Goal: Information Seeking & Learning: Learn about a topic

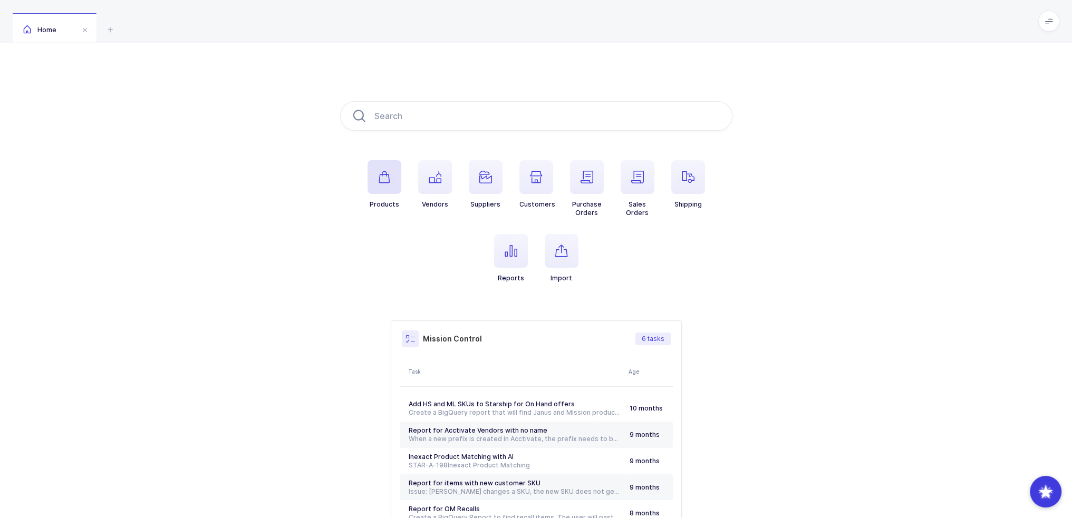
click at [384, 174] on icon "button" at bounding box center [384, 177] width 13 height 13
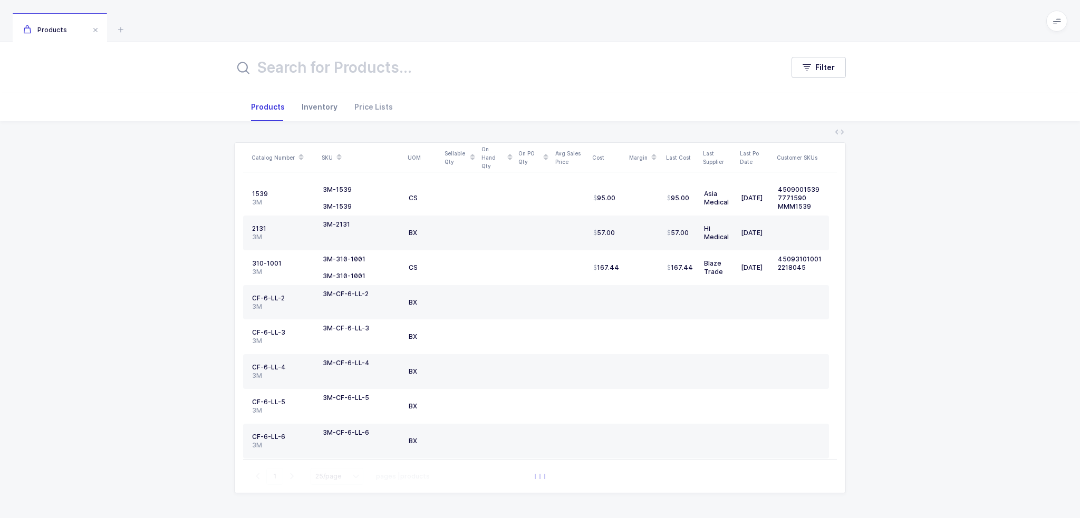
click at [313, 108] on div "Inventory" at bounding box center [319, 107] width 53 height 28
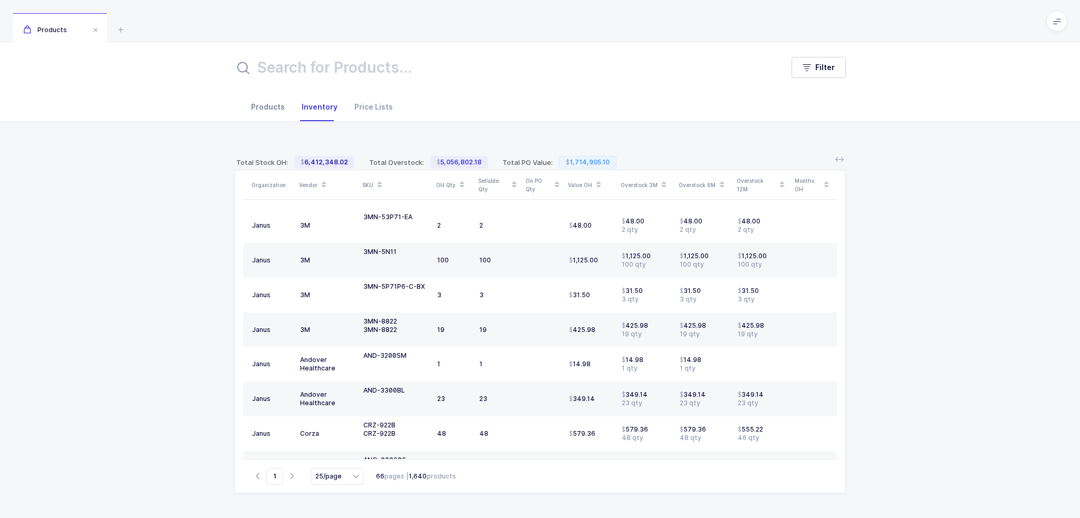
click at [275, 108] on div "Products" at bounding box center [268, 107] width 51 height 28
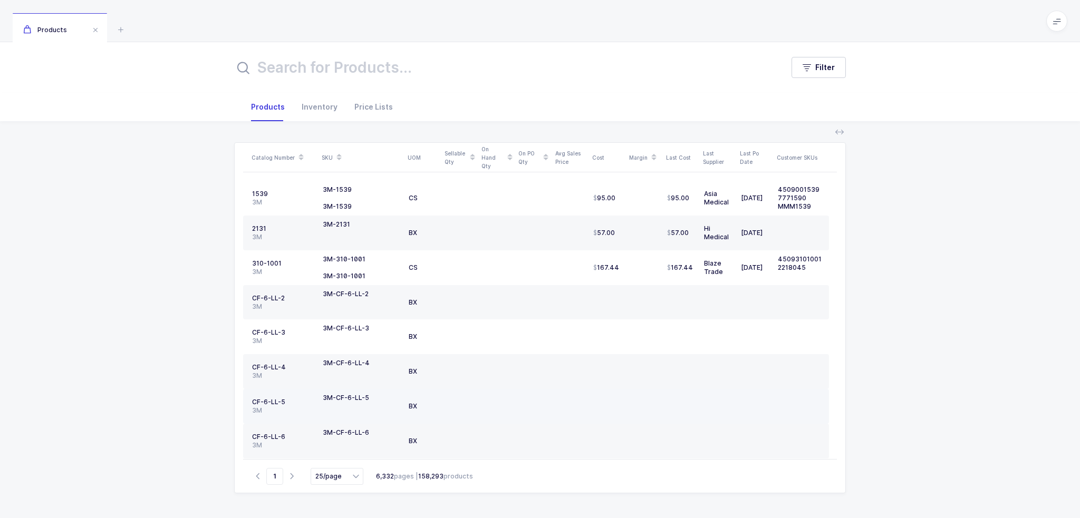
click at [251, 400] on td "CF-6-LL-5 3M" at bounding box center [280, 406] width 75 height 35
click at [258, 399] on div "CF-6-LL-5" at bounding box center [283, 402] width 62 height 8
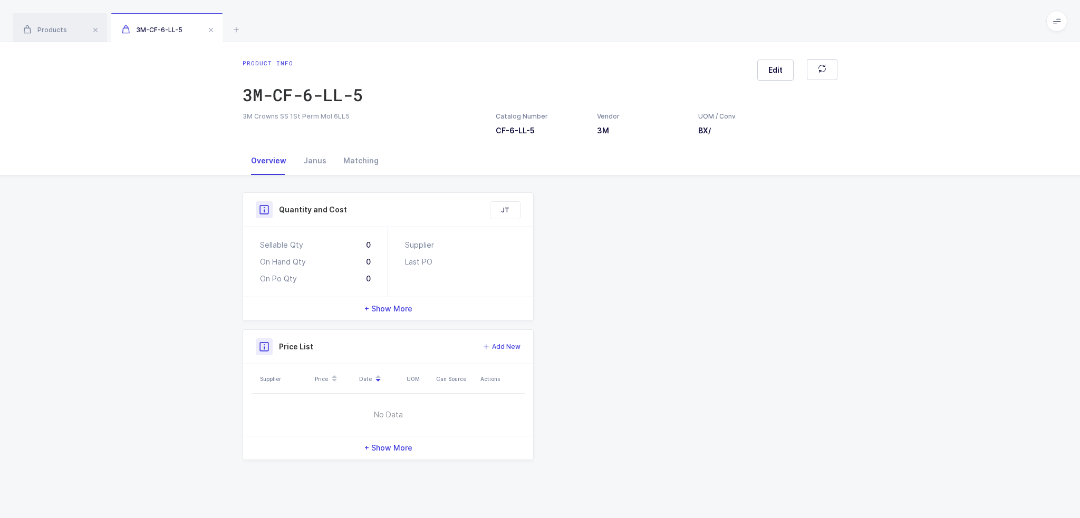
click at [259, 399] on div "Product info 3M-CF-6-LL-5 Edit 3M Crowns SS 1St Perm Mol 6LL5 Catalog Number CF…" at bounding box center [540, 280] width 1080 height 476
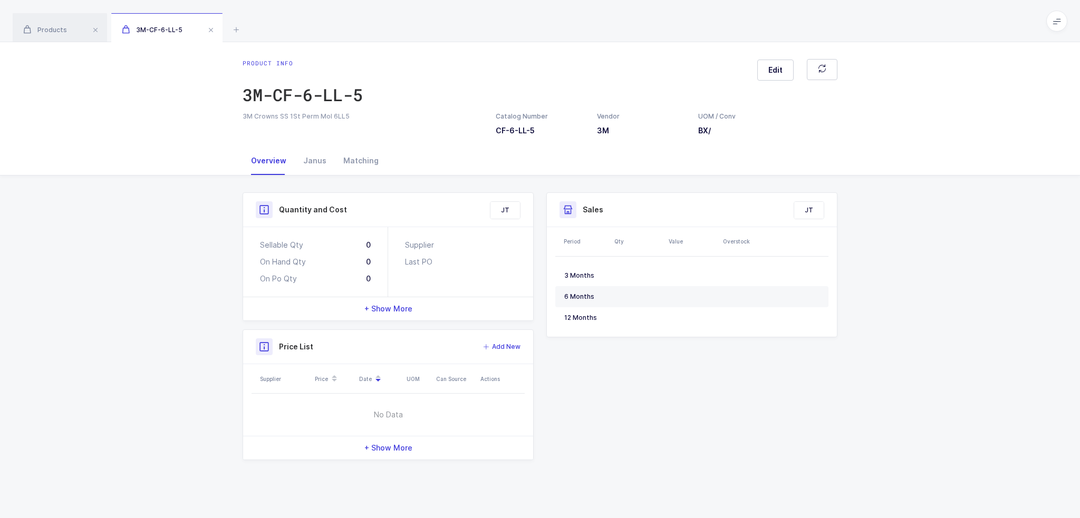
click at [221, 353] on div "Quantity and Cost JT Sellable Qty 0 On Hand Qty 0 On Po Qty 0 Supplier Last PO …" at bounding box center [540, 331] width 1080 height 310
click at [322, 160] on div "Janus" at bounding box center [315, 161] width 40 height 28
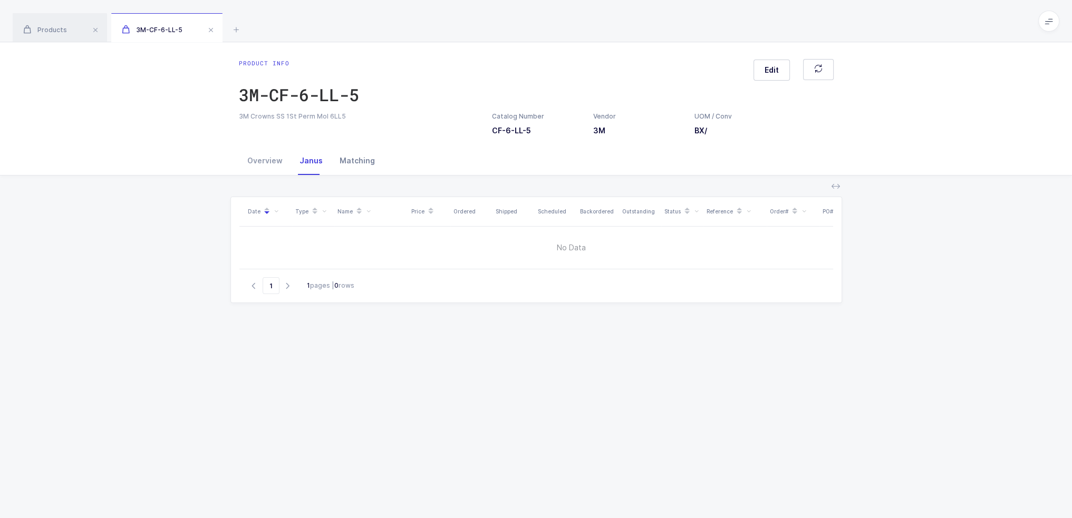
click at [341, 160] on div "Matching" at bounding box center [357, 161] width 52 height 28
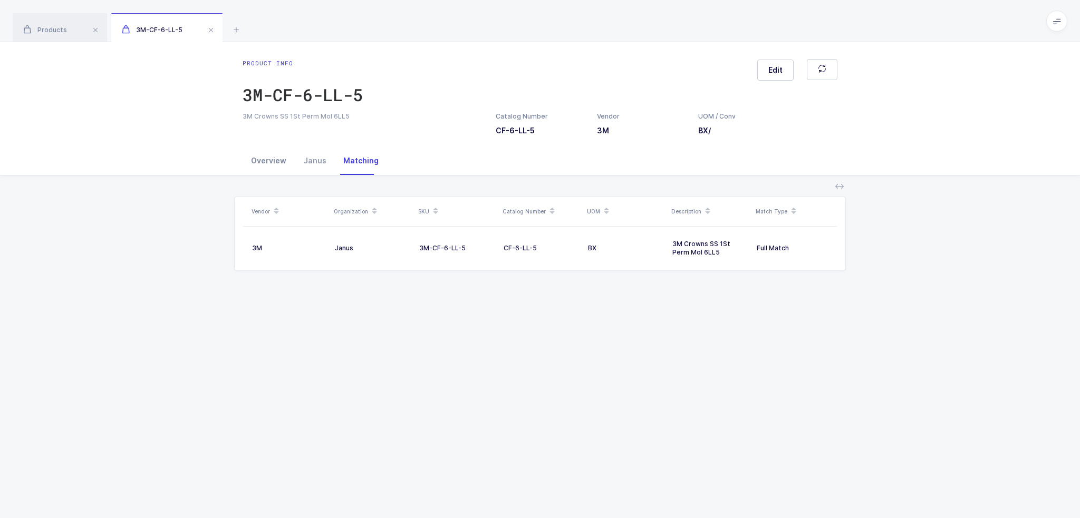
click at [255, 162] on div "Overview" at bounding box center [269, 161] width 52 height 28
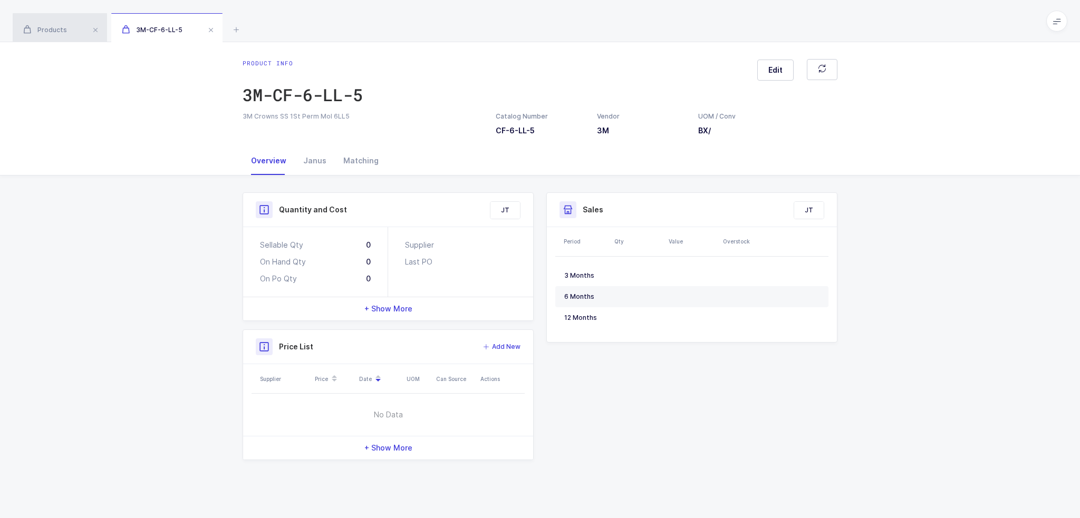
click at [71, 26] on div "Products" at bounding box center [60, 28] width 94 height 30
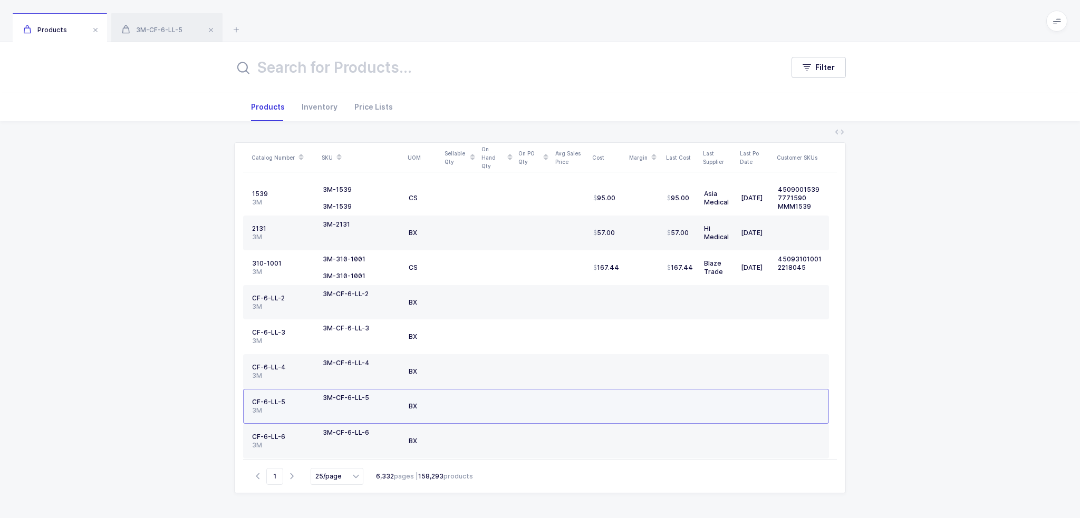
scroll to position [593, 0]
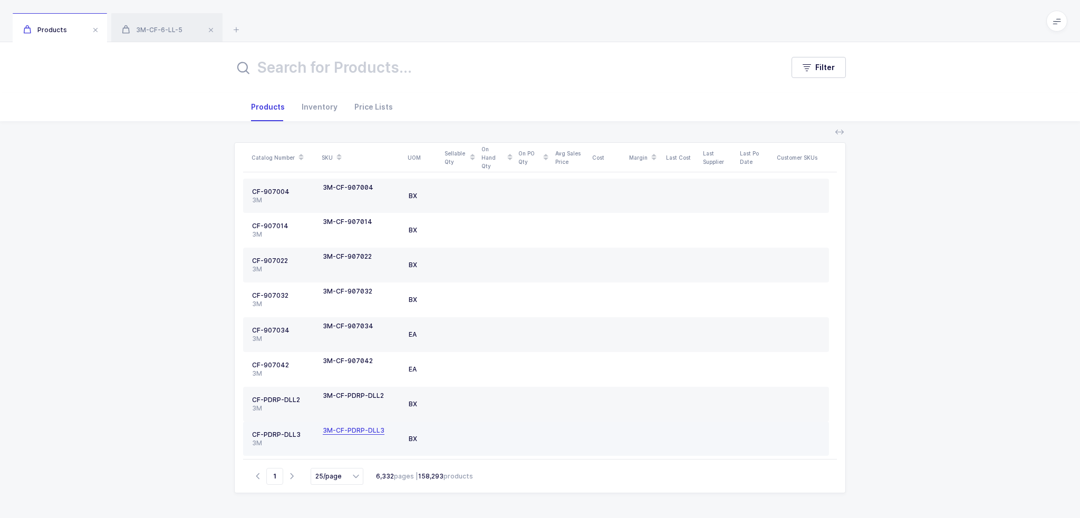
click at [354, 427] on div "3M-CF-PDRP-DLL3" at bounding box center [354, 431] width 62 height 8
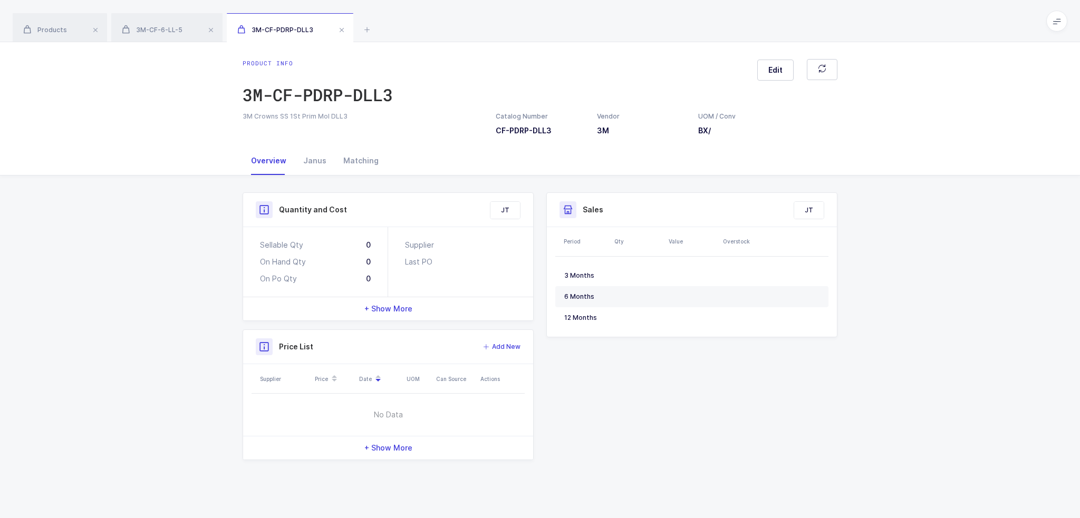
click at [639, 370] on div "Quantity and Cost JT Sellable Qty 0 On Hand Qty 0 On Po Qty 0 Supplier Last PO …" at bounding box center [540, 327] width 608 height 268
click at [312, 162] on div "Janus" at bounding box center [315, 161] width 40 height 28
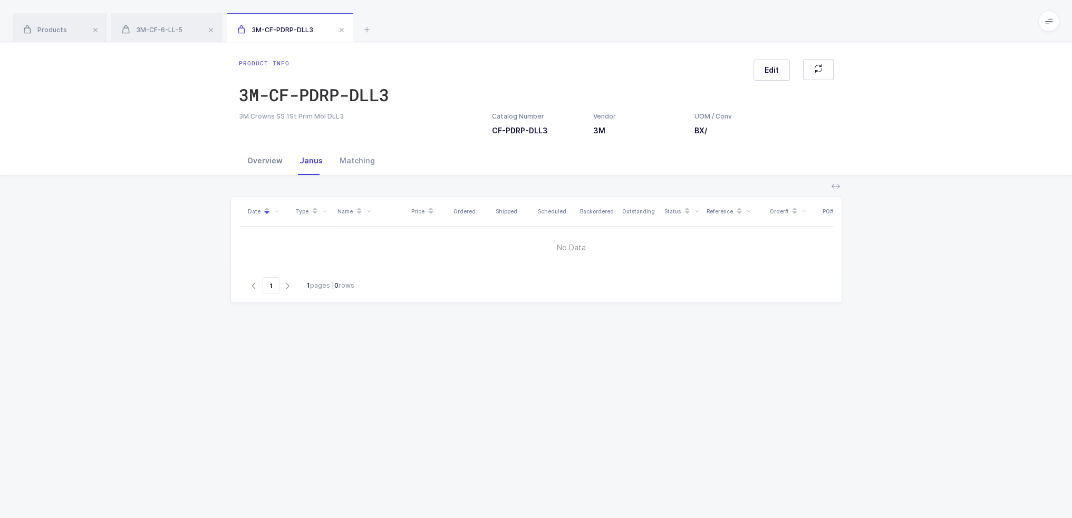
click at [275, 162] on div "Overview" at bounding box center [265, 161] width 52 height 28
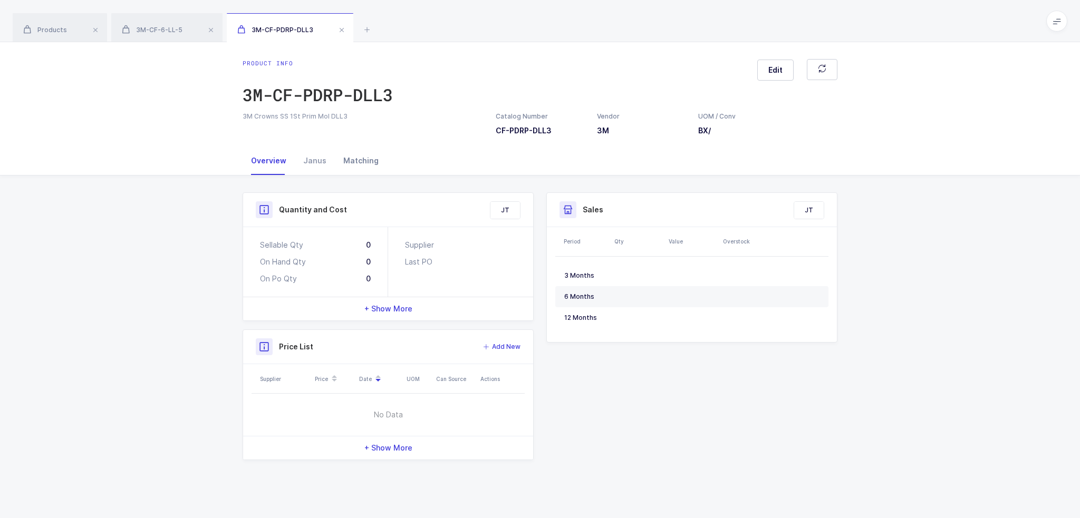
click at [341, 161] on div "Matching" at bounding box center [361, 161] width 52 height 28
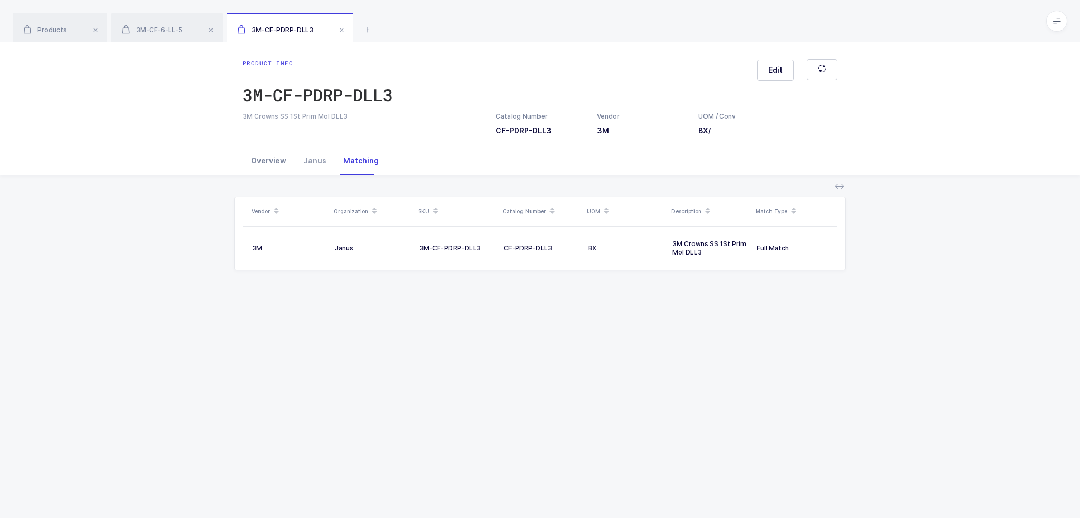
click at [266, 156] on div "Overview" at bounding box center [269, 161] width 52 height 28
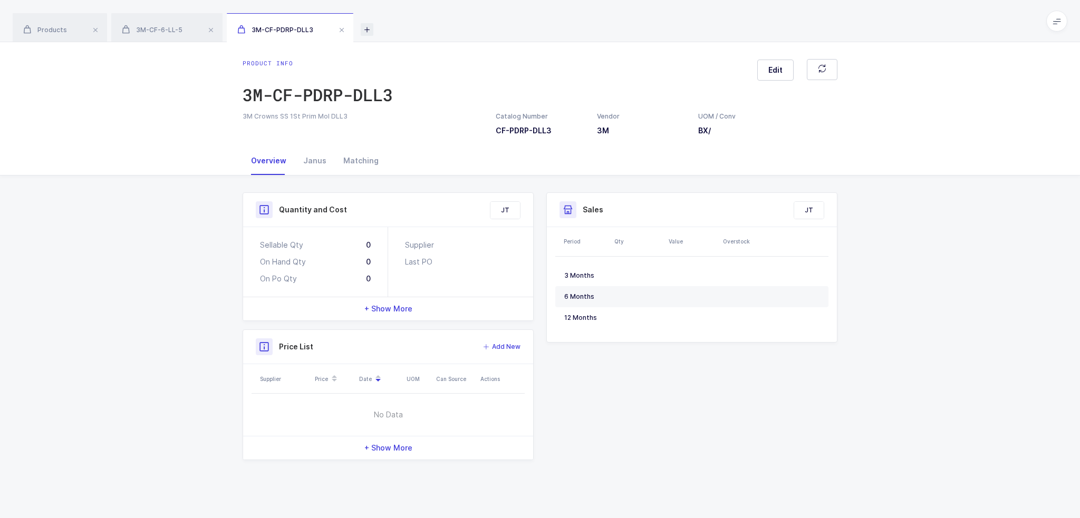
click at [363, 28] on icon at bounding box center [367, 29] width 13 height 13
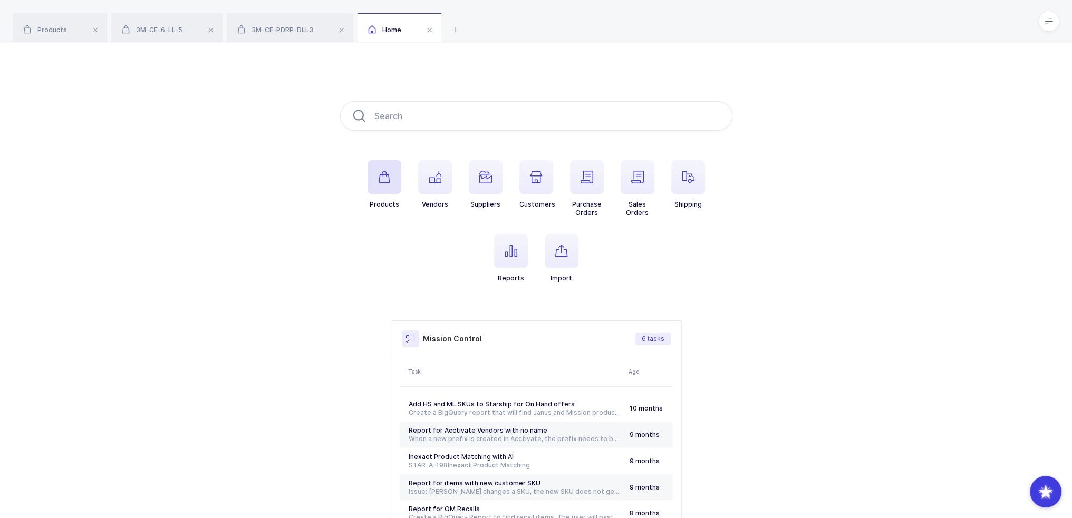
click at [387, 182] on icon "button" at bounding box center [384, 177] width 13 height 13
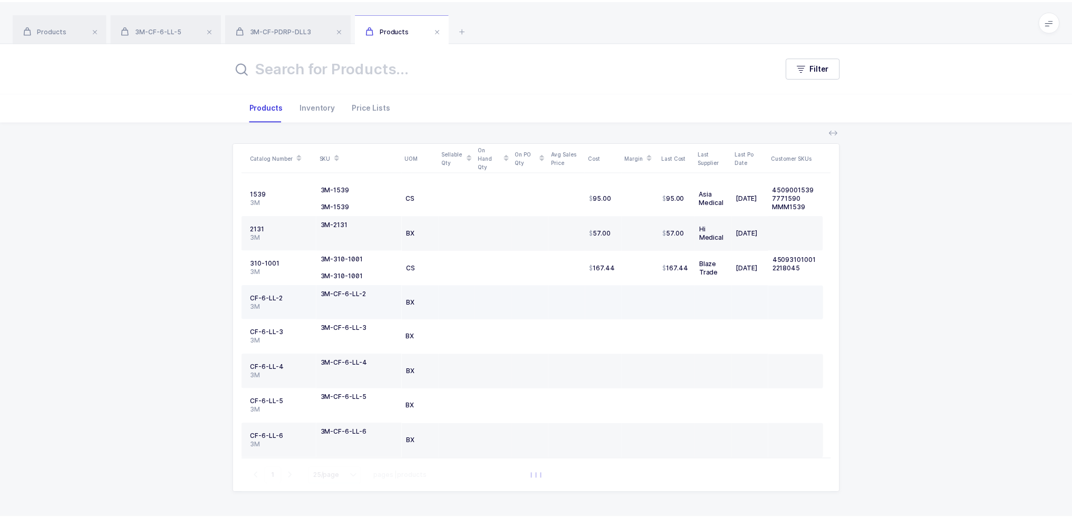
scroll to position [593, 0]
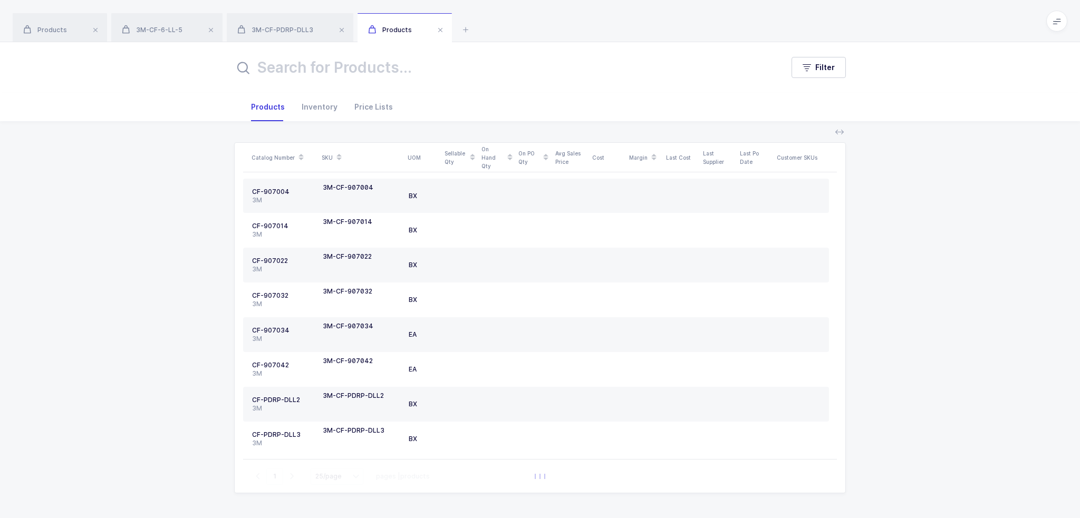
click at [409, 63] on input "text" at bounding box center [502, 67] width 536 height 25
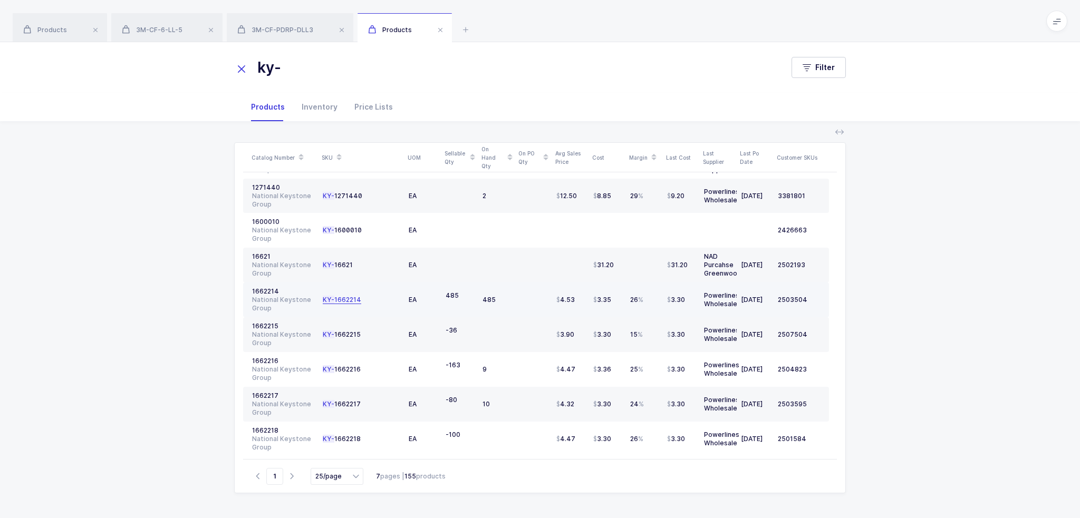
type input "ky-"
click at [348, 296] on div "KY- 1662214" at bounding box center [342, 300] width 39 height 8
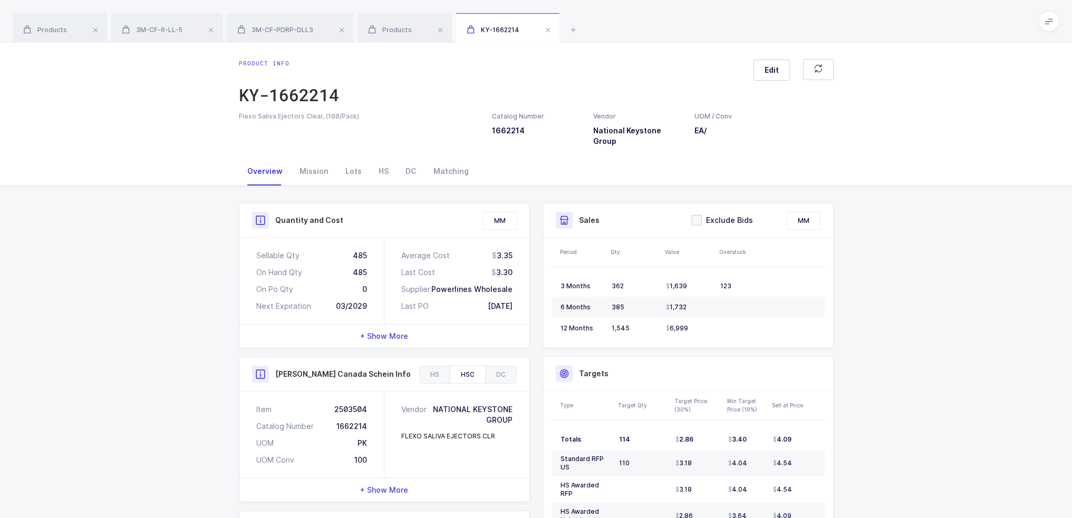
scroll to position [297, 0]
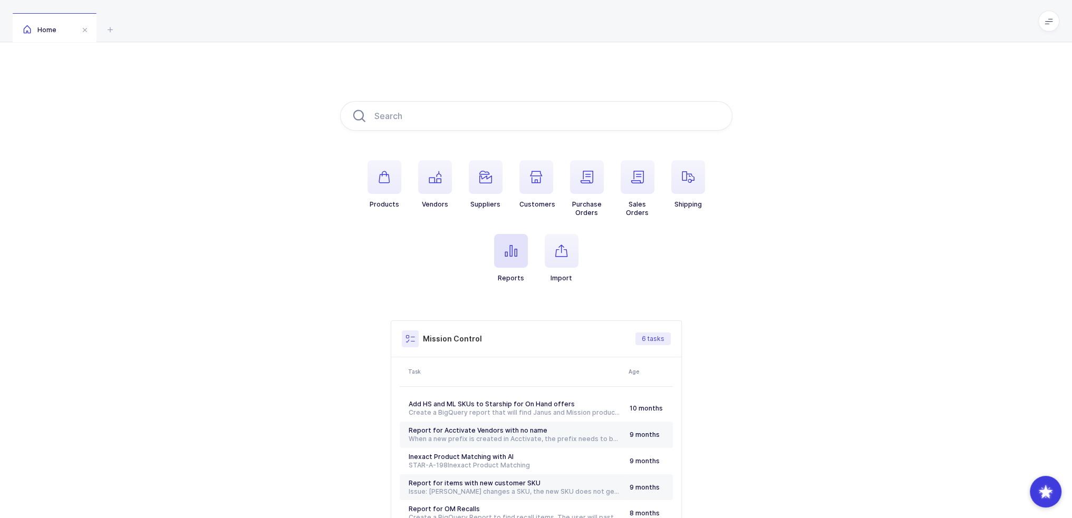
click at [508, 249] on icon "button" at bounding box center [511, 251] width 13 height 13
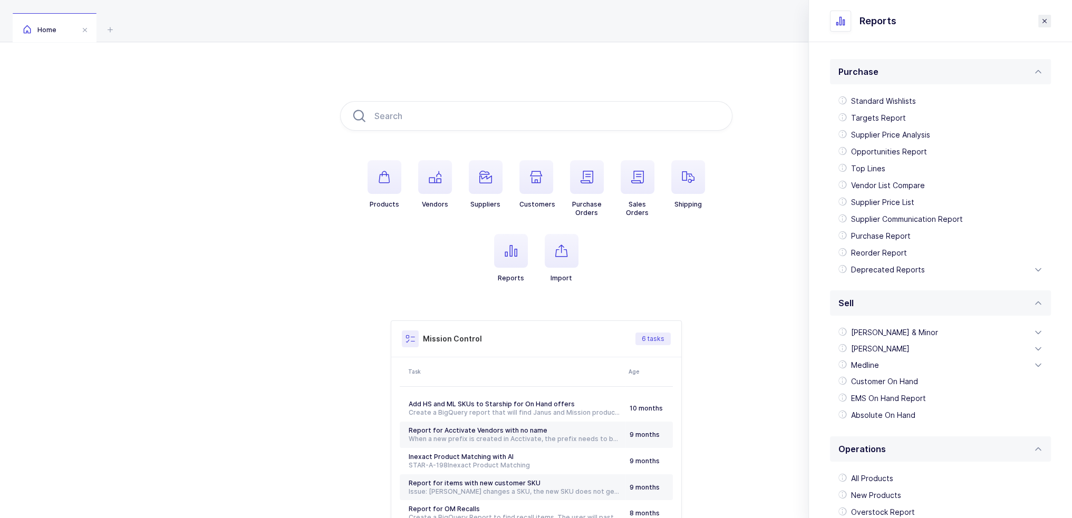
click at [1049, 18] on button "close drawer" at bounding box center [1044, 21] width 13 height 13
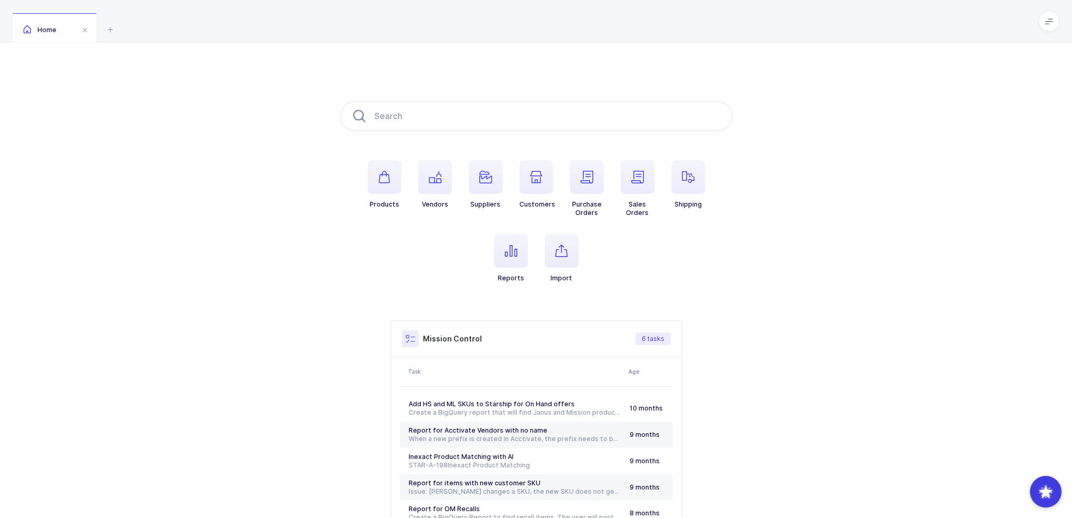
click at [1049, 18] on icon at bounding box center [1049, 21] width 8 height 8
click at [1001, 141] on li "Purchasing" at bounding box center [1009, 142] width 79 height 8
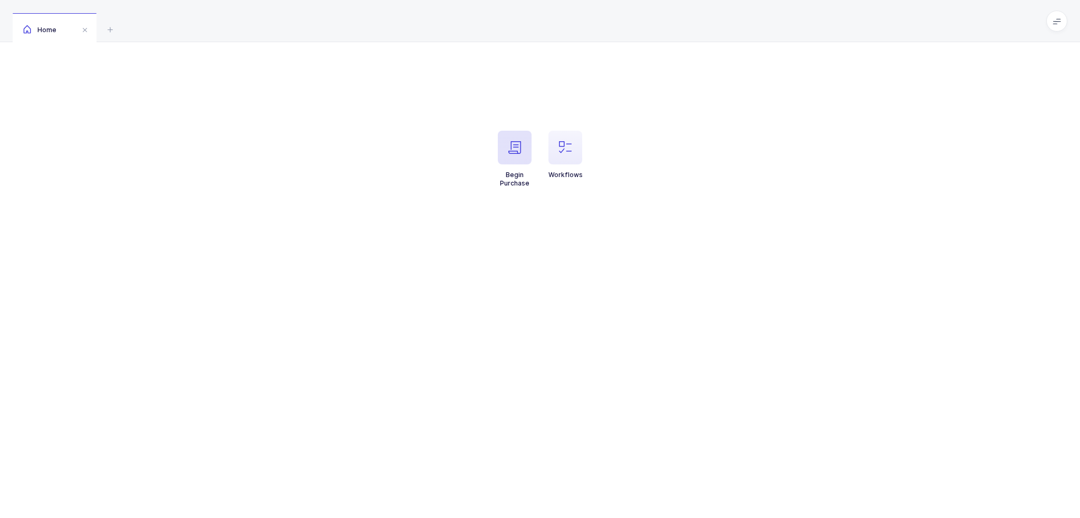
click at [509, 151] on icon "button" at bounding box center [514, 147] width 13 height 13
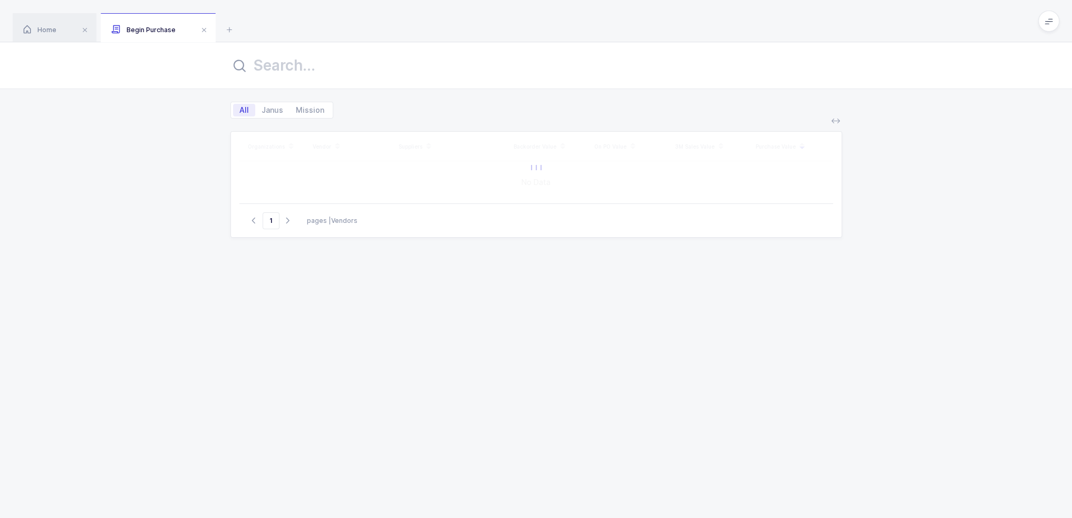
click at [328, 66] on input "text" at bounding box center [536, 65] width 612 height 25
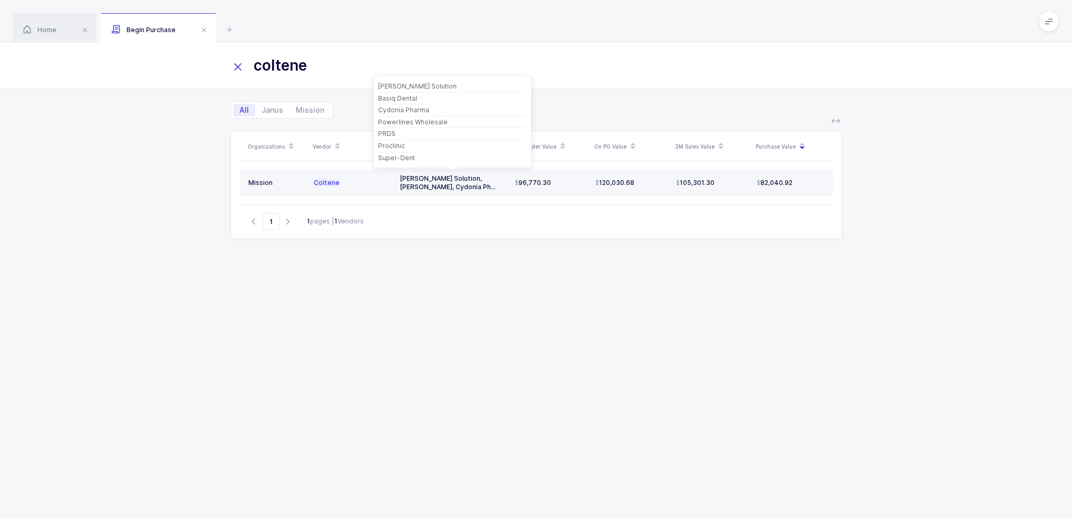
type input "coltene"
drag, startPoint x: 489, startPoint y: 185, endPoint x: 692, endPoint y: 177, distance: 202.7
click at [692, 177] on tr "Mission [PERSON_NAME] Solution, [PERSON_NAME], Cydonia Ph... 96,770.30 120,030.…" at bounding box center [536, 183] width 594 height 26
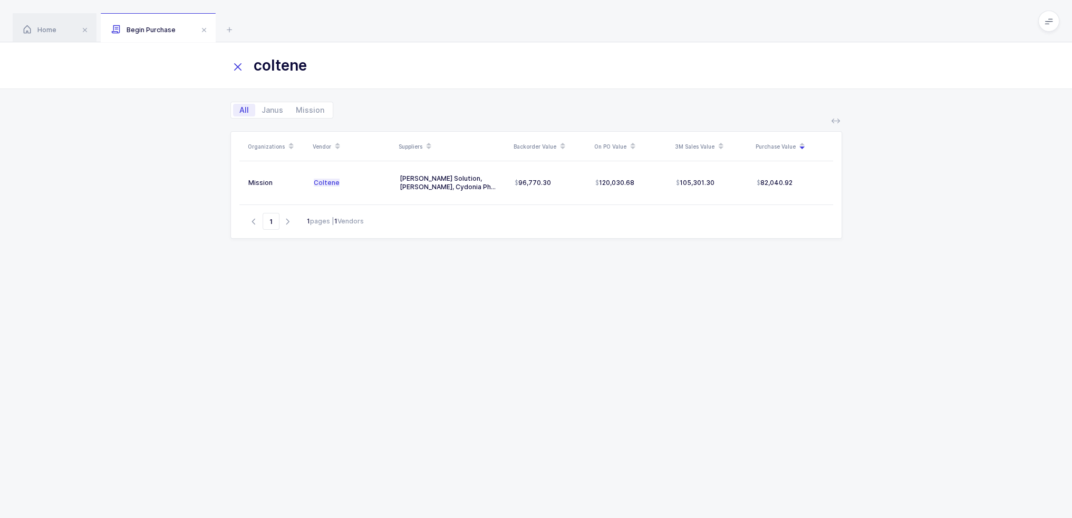
click at [446, 247] on div "Organizations Vendor Suppliers Backorder Value On PO Value 3M Sales Value Purch…" at bounding box center [536, 312] width 612 height 362
click at [458, 196] on table "Mission [PERSON_NAME] Solution, [PERSON_NAME], Cydonia Ph... 96,770.30 120,030.…" at bounding box center [536, 182] width 594 height 43
click at [463, 191] on td "[PERSON_NAME] Solution, [PERSON_NAME], Cydonia Ph..." at bounding box center [453, 183] width 115 height 26
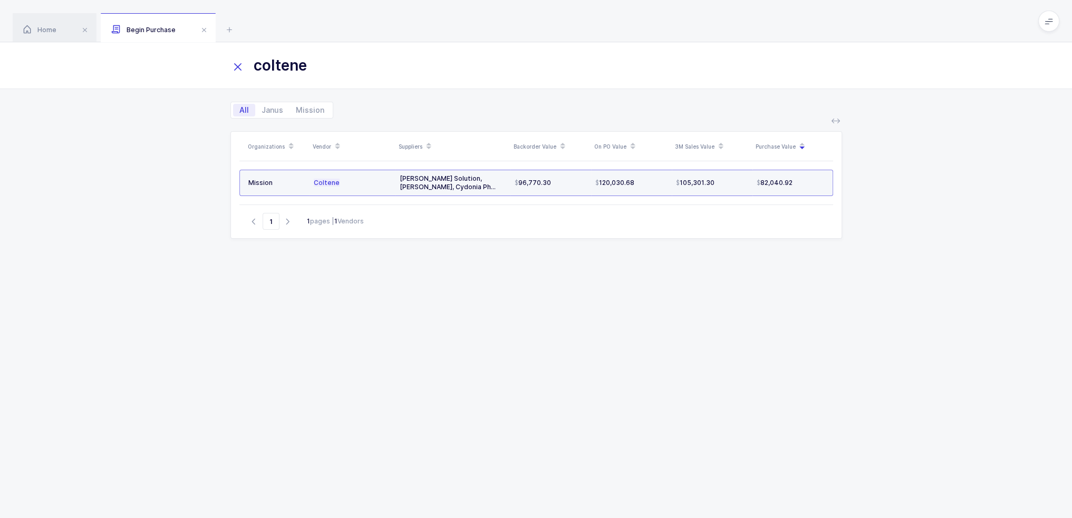
click at [463, 191] on td "[PERSON_NAME] Solution, [PERSON_NAME], Cydonia Ph..." at bounding box center [453, 183] width 115 height 26
click at [418, 180] on div "[PERSON_NAME] Solution, [PERSON_NAME], Cydonia Ph..." at bounding box center [453, 183] width 107 height 17
click at [450, 264] on div "Organizations Vendor Suppliers Backorder Value On PO Value 3M Sales Value Purch…" at bounding box center [536, 312] width 612 height 362
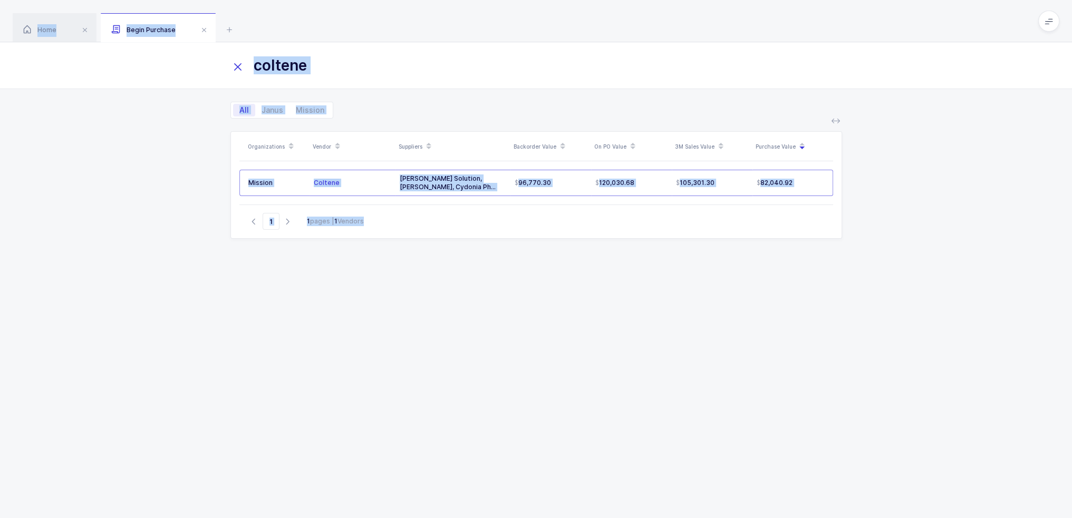
drag, startPoint x: 450, startPoint y: 264, endPoint x: 466, endPoint y: 33, distance: 231.5
click at [466, 33] on div "Home Begin Purchase Begin Purchase Workflows coltene All Janus Mission Organiza…" at bounding box center [536, 280] width 1072 height 561
click at [466, 33] on div "Home Begin Purchase" at bounding box center [536, 21] width 1072 height 42
drag, startPoint x: 466, startPoint y: 33, endPoint x: 460, endPoint y: 261, distance: 227.9
click at [460, 261] on div "Home Begin Purchase Begin Purchase Workflows coltene All Janus Mission Organiza…" at bounding box center [536, 280] width 1072 height 561
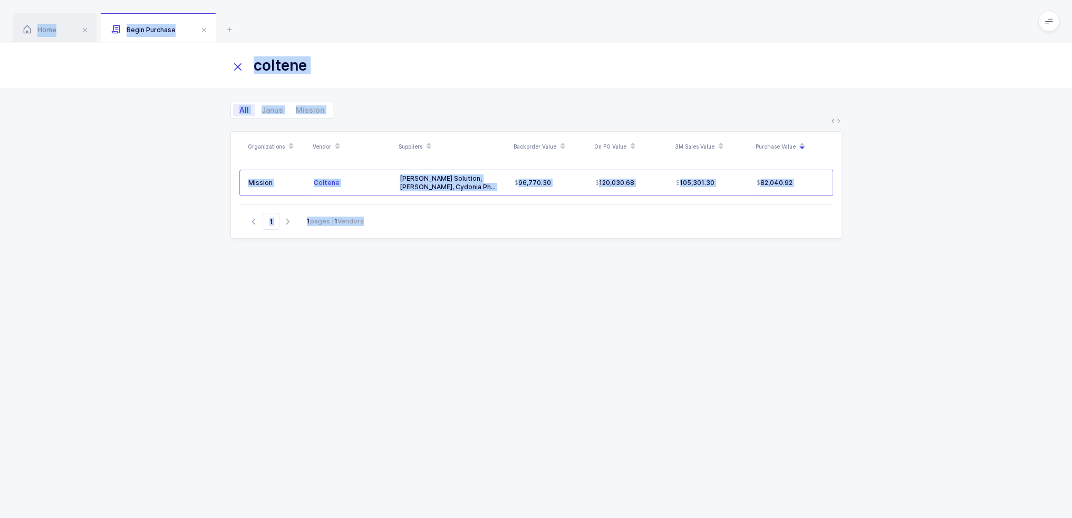
click at [460, 261] on div "Organizations Vendor Suppliers Backorder Value On PO Value 3M Sales Value Purch…" at bounding box center [536, 312] width 612 height 362
